Goal: Find specific page/section

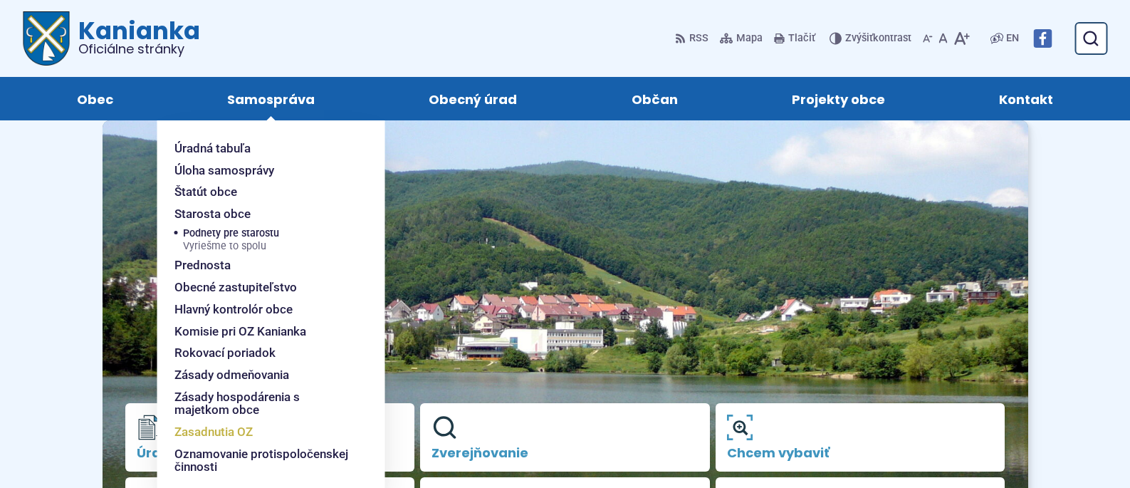
click at [217, 432] on span "Zasadnutia OZ" at bounding box center [214, 432] width 78 height 22
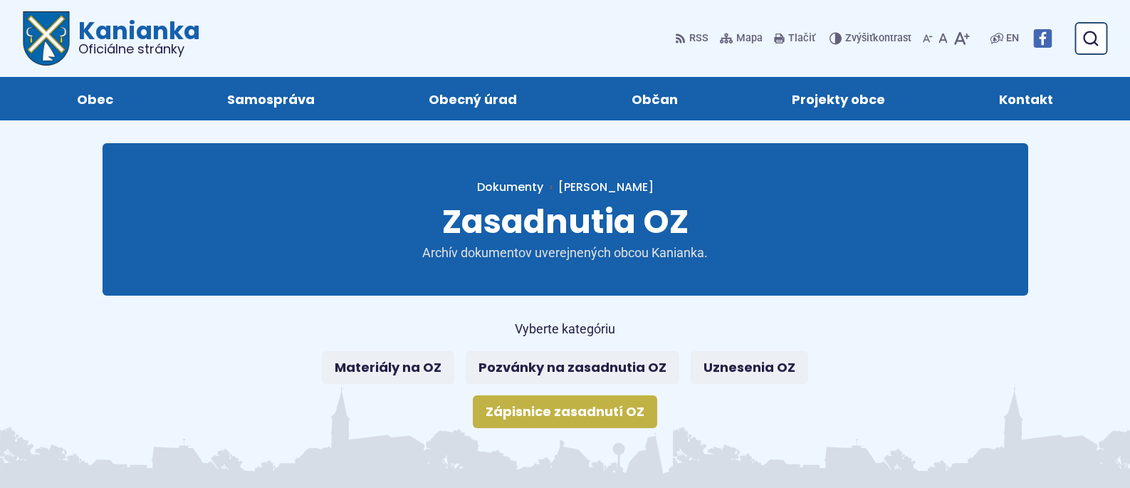
click at [555, 415] on link "Zápisnice zasadnutí OZ" at bounding box center [565, 411] width 184 height 33
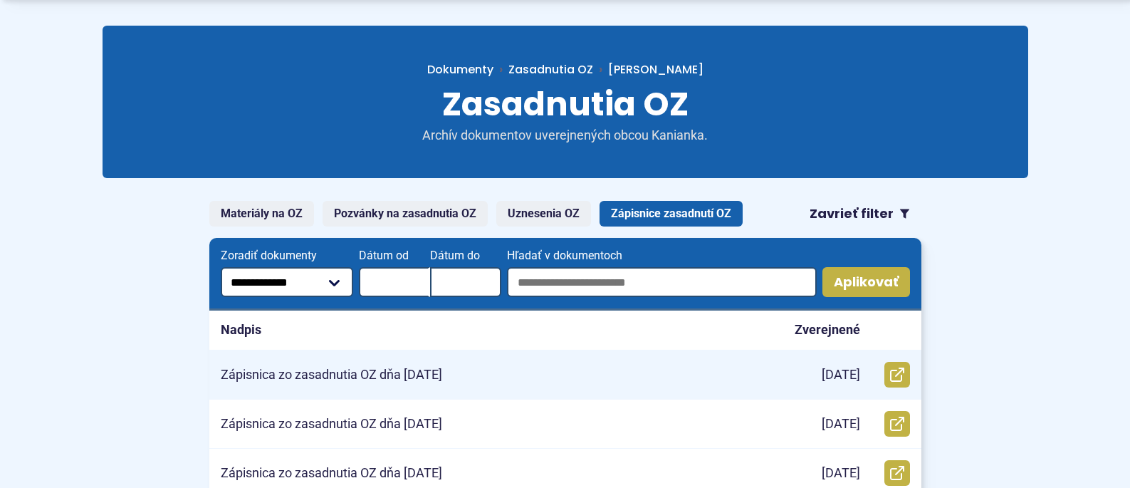
scroll to position [142, 0]
